Goal: Task Accomplishment & Management: Manage account settings

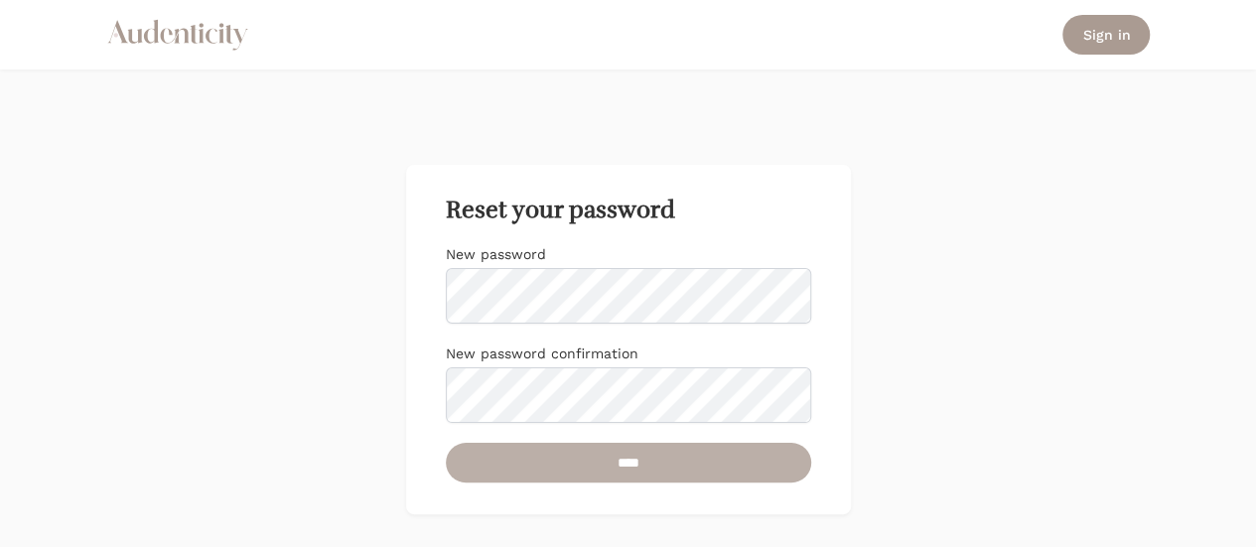
click at [480, 468] on input "****" at bounding box center [628, 463] width 365 height 40
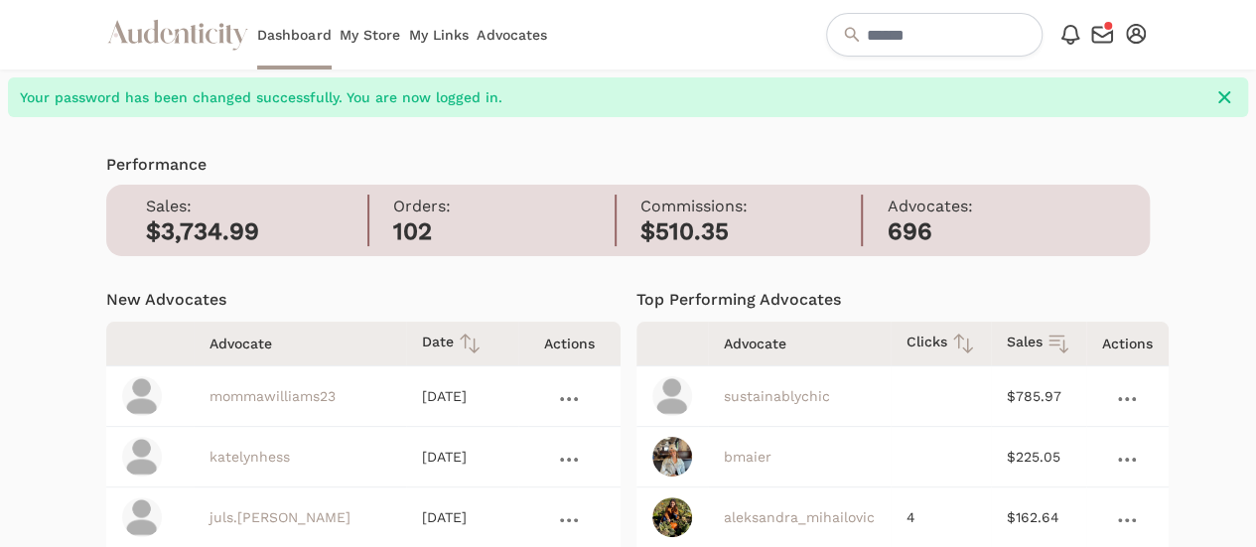
click at [469, 32] on link "My Links" at bounding box center [438, 34] width 61 height 69
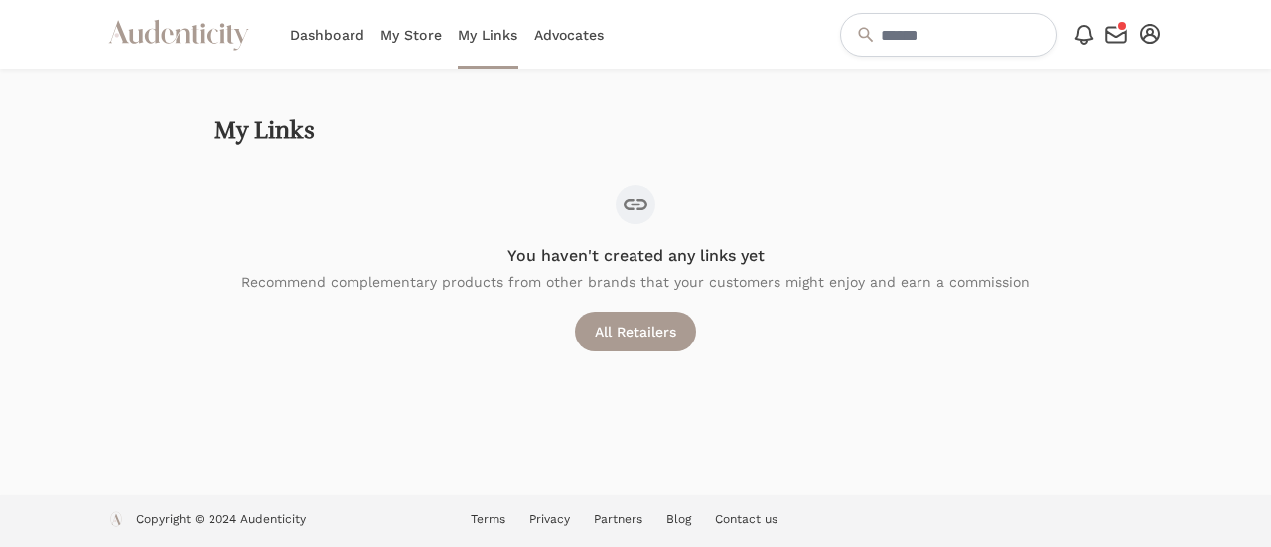
click at [1155, 35] on icon "button" at bounding box center [1150, 34] width 20 height 20
click at [1112, 67] on link "Settings" at bounding box center [1084, 69] width 159 height 36
